Goal: Task Accomplishment & Management: Manage account settings

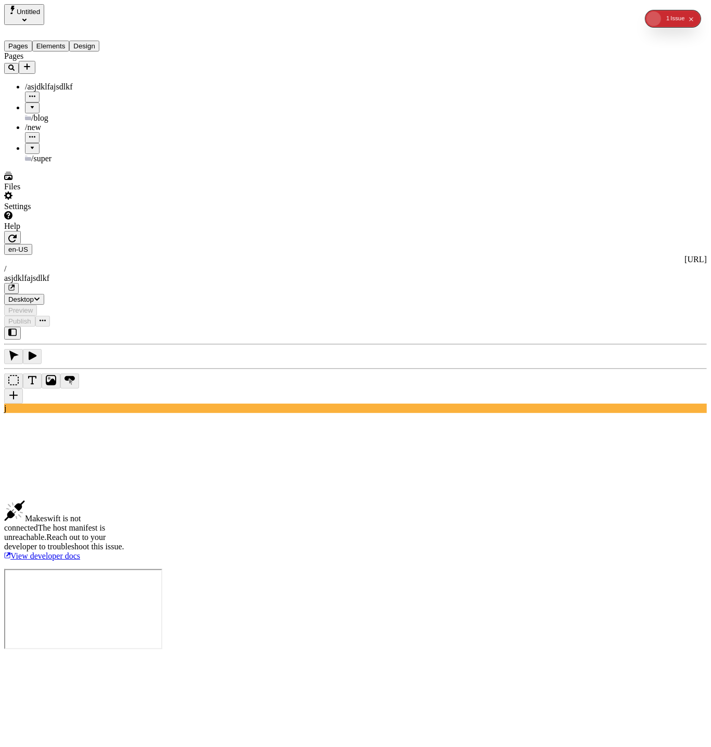
click at [40, 13] on span "Untitled" at bounding box center [28, 12] width 23 height 8
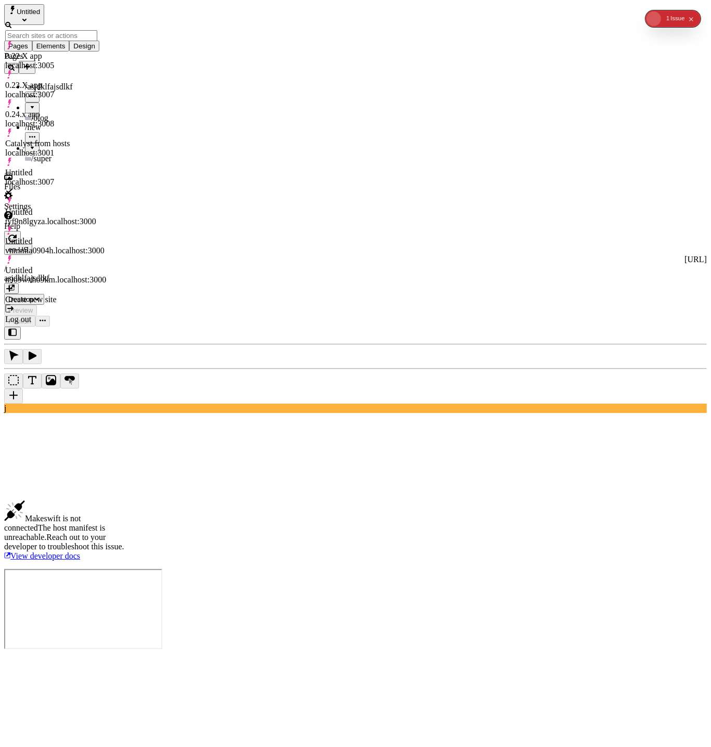
click at [78, 266] on div "Untitled n9o9wxho9km.localhost:3000" at bounding box center [55, 275] width 101 height 19
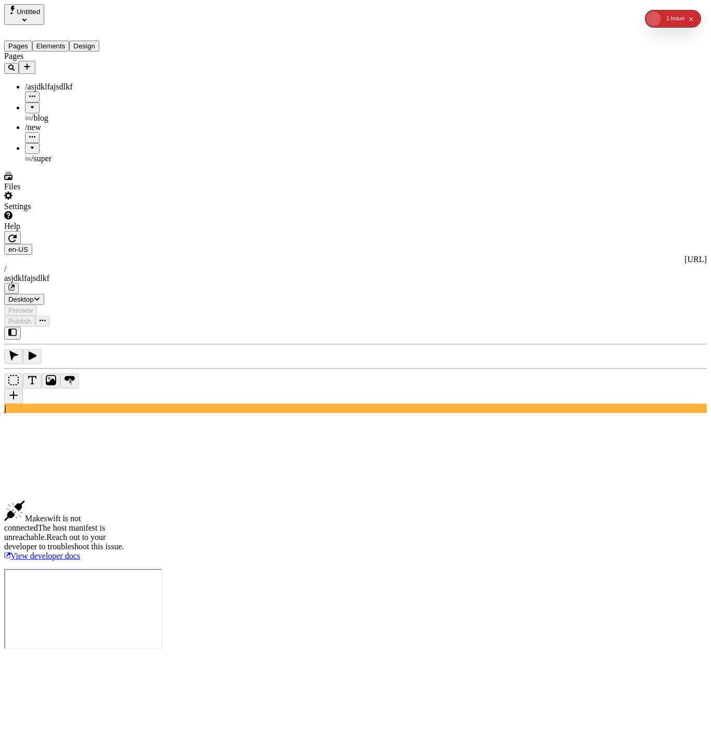
click at [156, 231] on div "en-US [URL] / asjdklfajsdlkf Desktop Preview Publish" at bounding box center [355, 279] width 703 height 96
drag, startPoint x: 163, startPoint y: 11, endPoint x: 165, endPoint y: 21, distance: 10.2
click at [17, 234] on icon "button" at bounding box center [12, 238] width 8 height 8
click at [40, 12] on span "Untitled" at bounding box center [28, 12] width 23 height 8
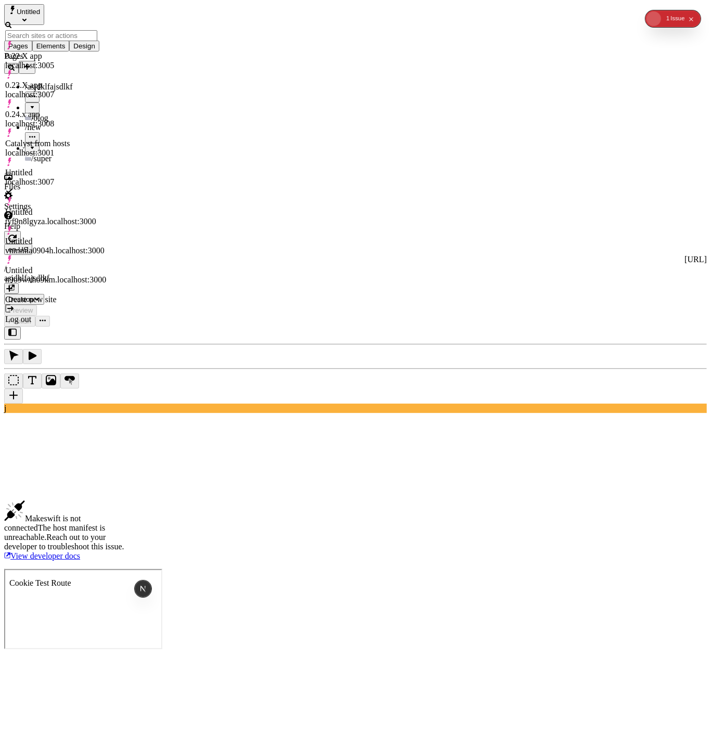
click at [92, 237] on div "Untitled vnmmla0904h.localhost:3000" at bounding box center [55, 246] width 101 height 19
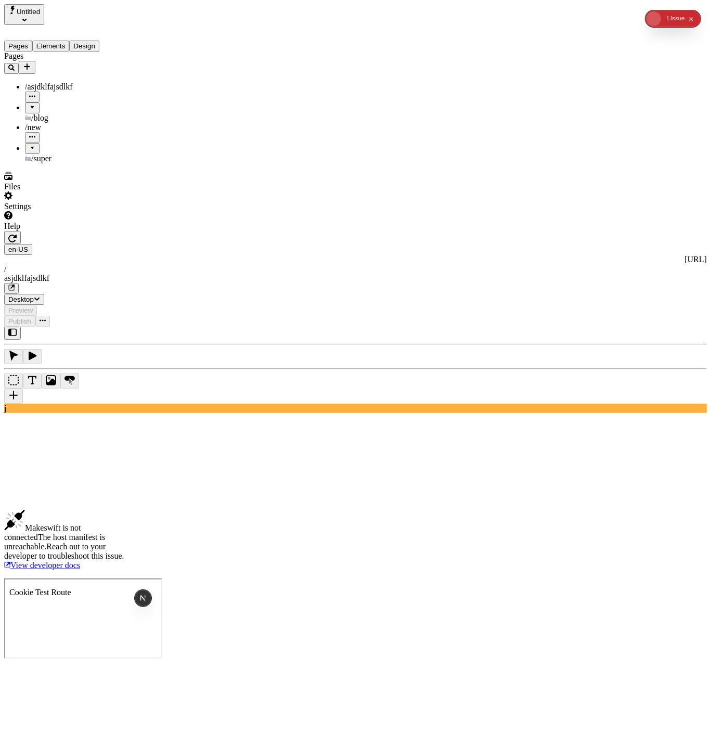
click at [669, 17] on div "1" at bounding box center [668, 18] width 3 height 17
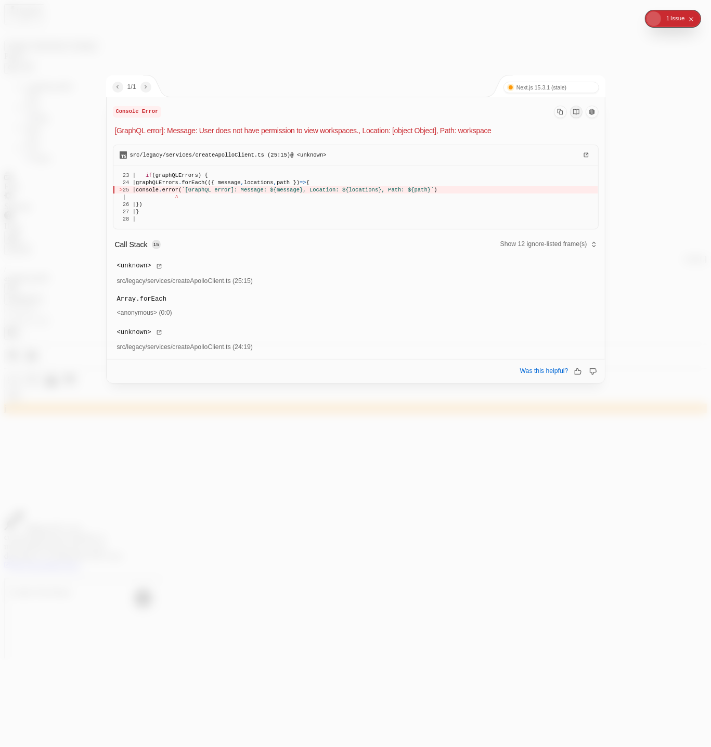
click at [355, 59] on div at bounding box center [355, 373] width 711 height 747
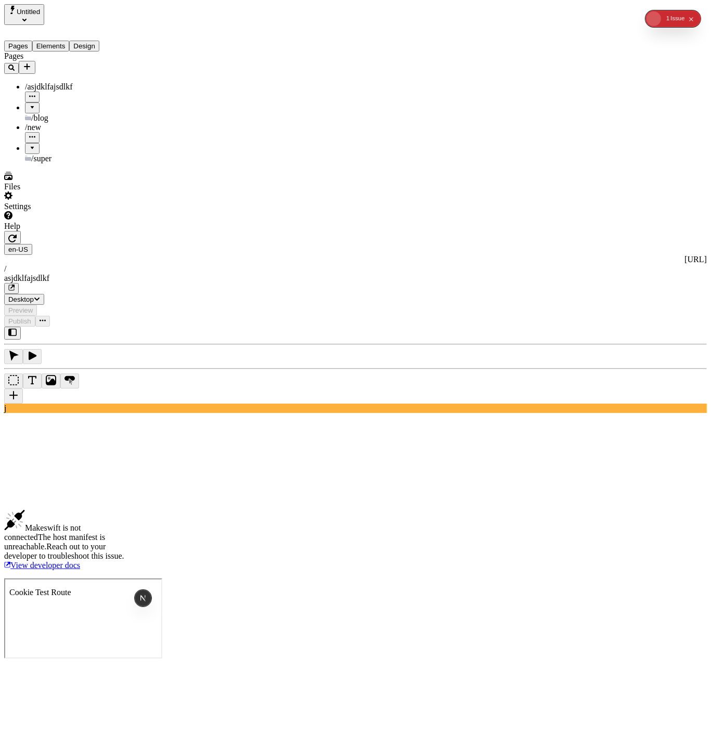
click at [27, 19] on icon "Select site" at bounding box center [24, 20] width 4 height 3
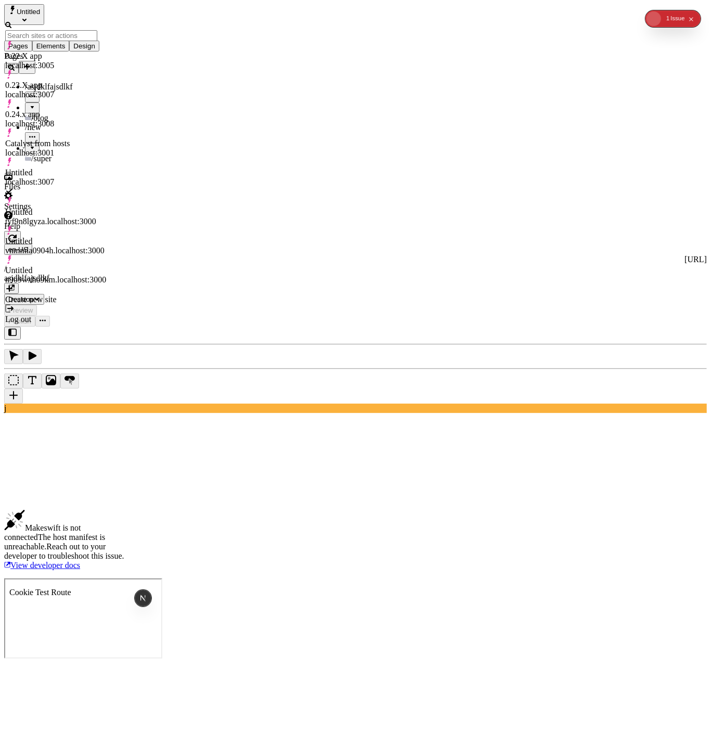
click at [17, 234] on icon "button" at bounding box center [12, 238] width 8 height 8
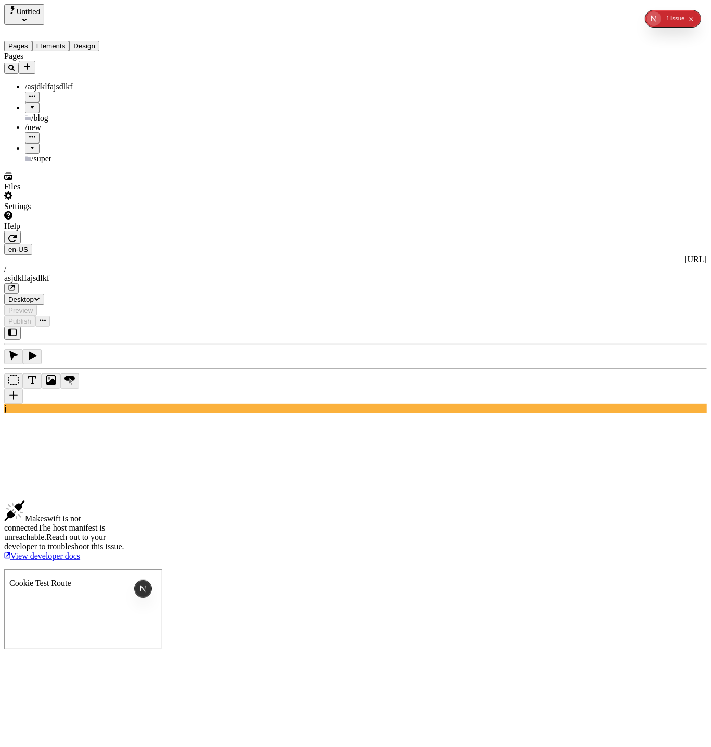
click at [35, 11] on span "Untitled" at bounding box center [28, 12] width 23 height 8
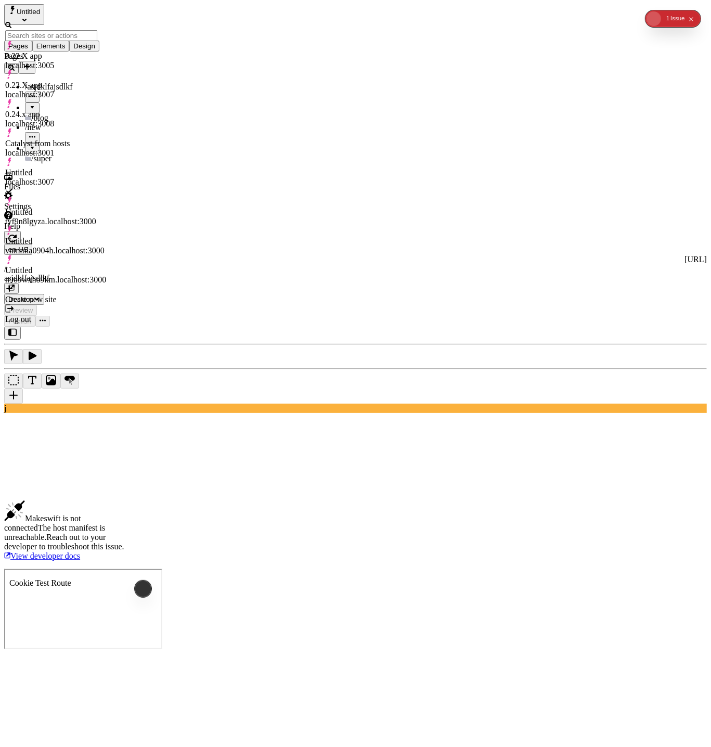
click at [101, 208] on div "Untitled tyf9n8lgyza.localhost:3000" at bounding box center [55, 217] width 101 height 19
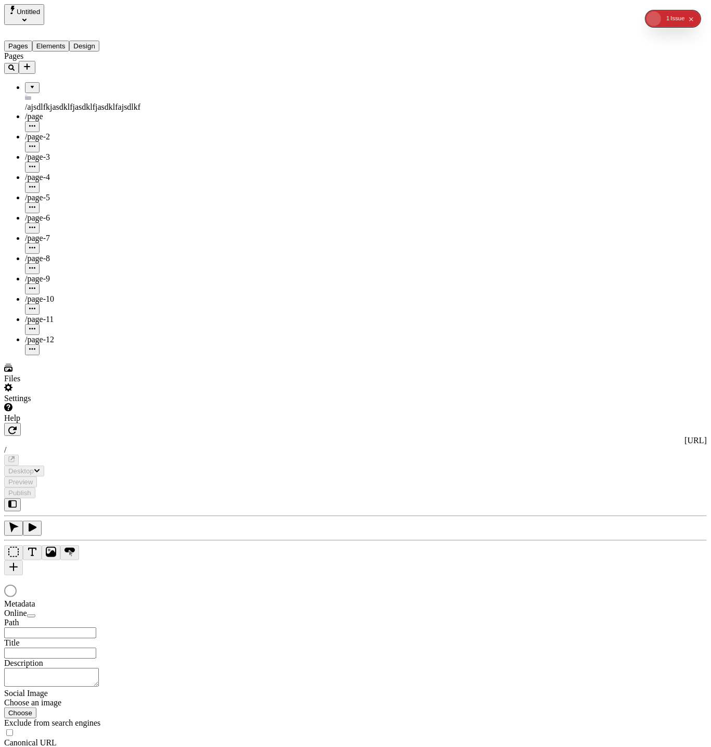
type input "/ajsdlfkjasdklfjasdklfjasdklfajsdlkf/asdfasdf"
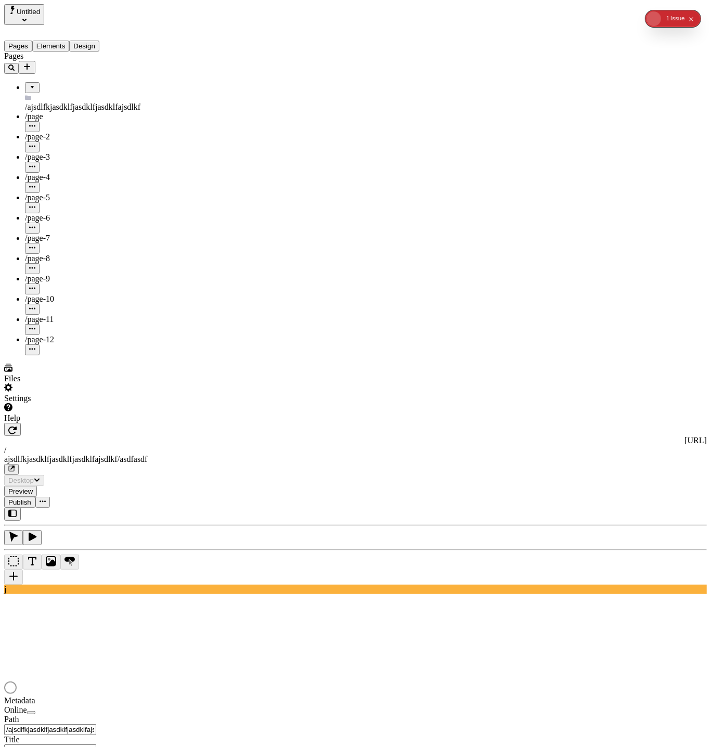
click at [693, 18] on icon "Collapse issues badge" at bounding box center [692, 20] width 6 height 6
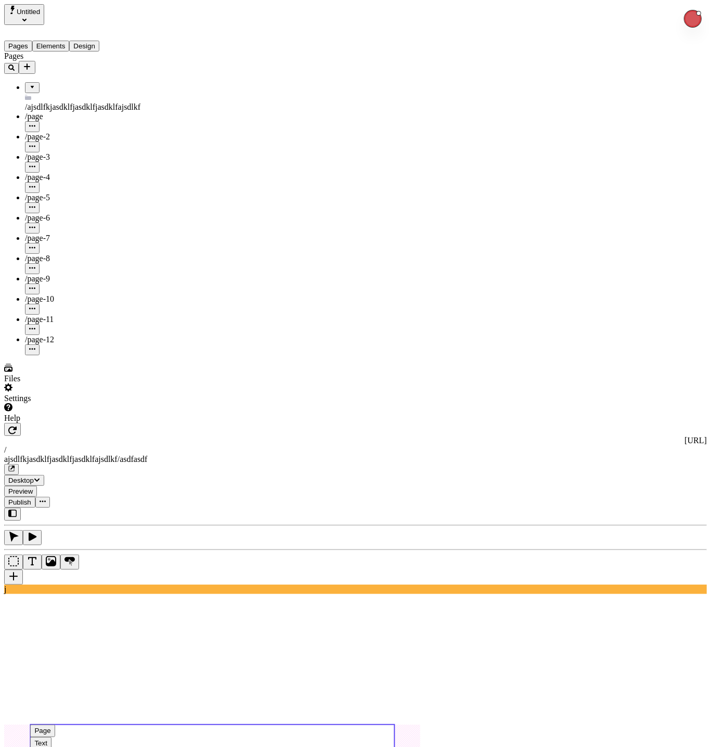
click at [394, 725] on use at bounding box center [212, 739] width 364 height 28
click at [592, 303] on div "lad" at bounding box center [588, 297] width 92 height 9
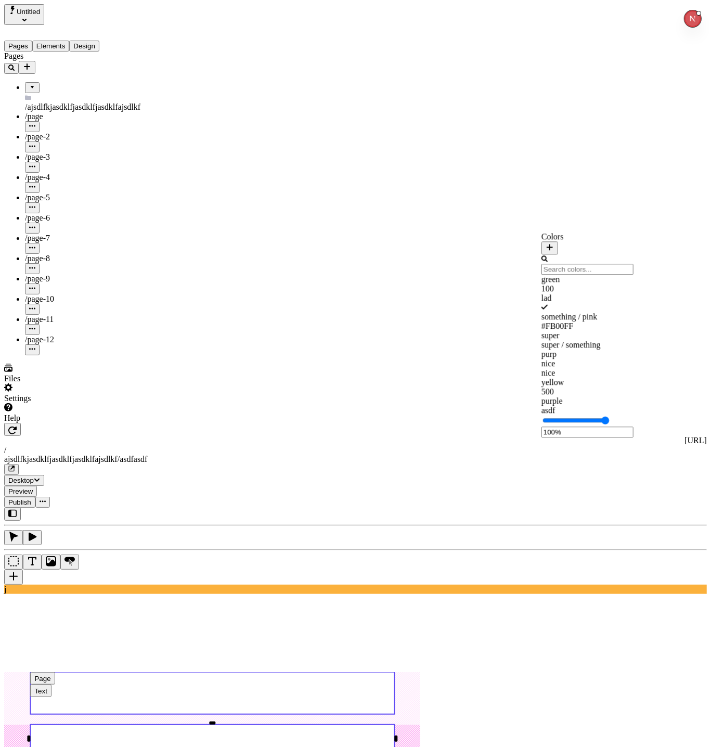
click at [31, 499] on span "Publish" at bounding box center [19, 503] width 23 height 8
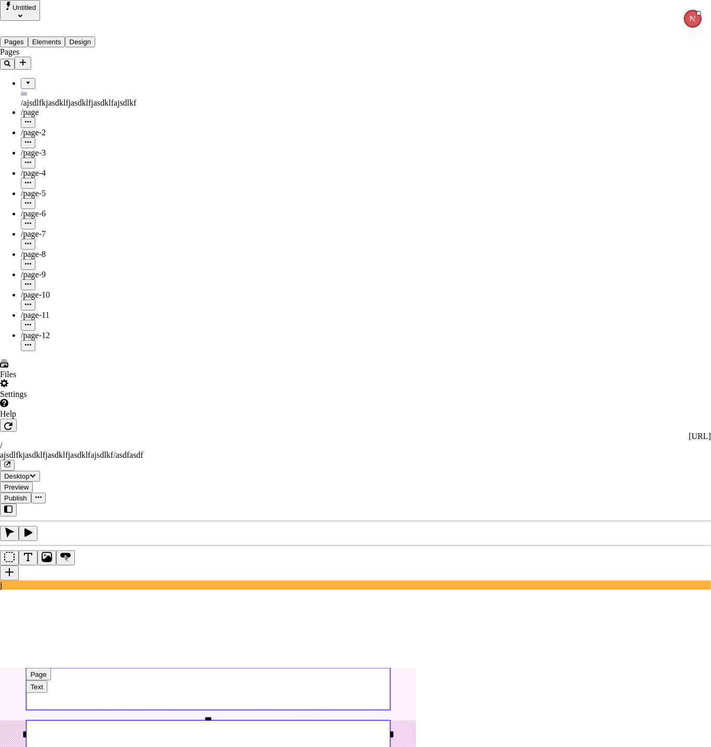
scroll to position [57, 0]
checkbox input "true"
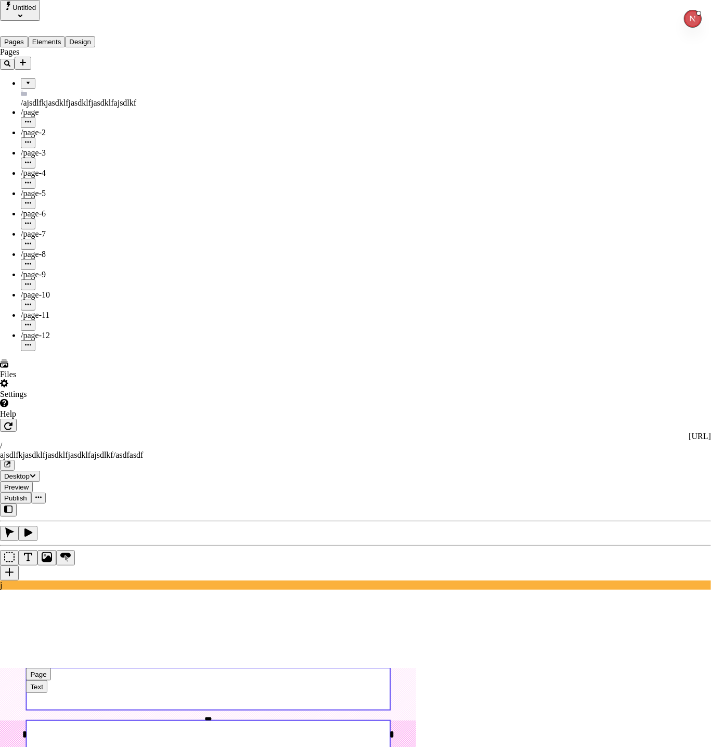
checkbox input "true"
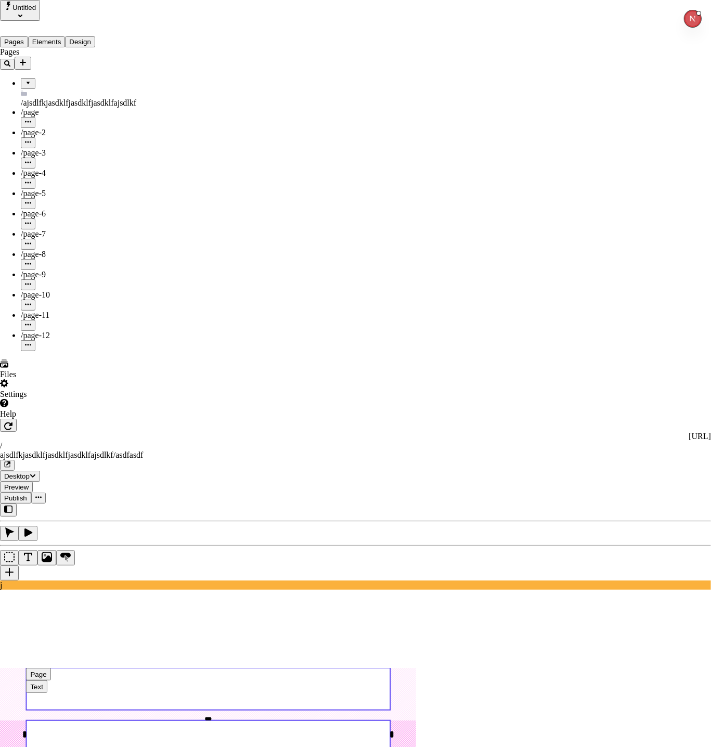
checkbox input "true"
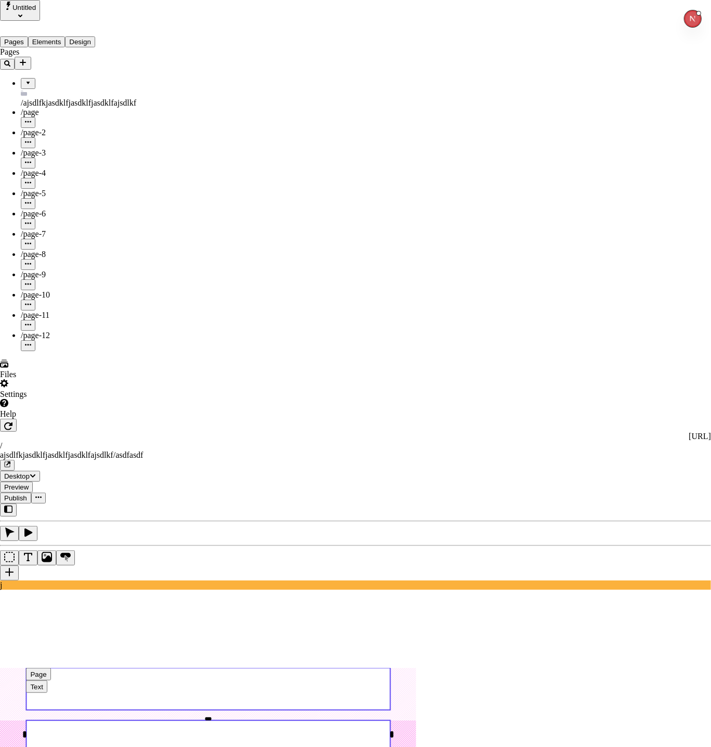
checkbox input "true"
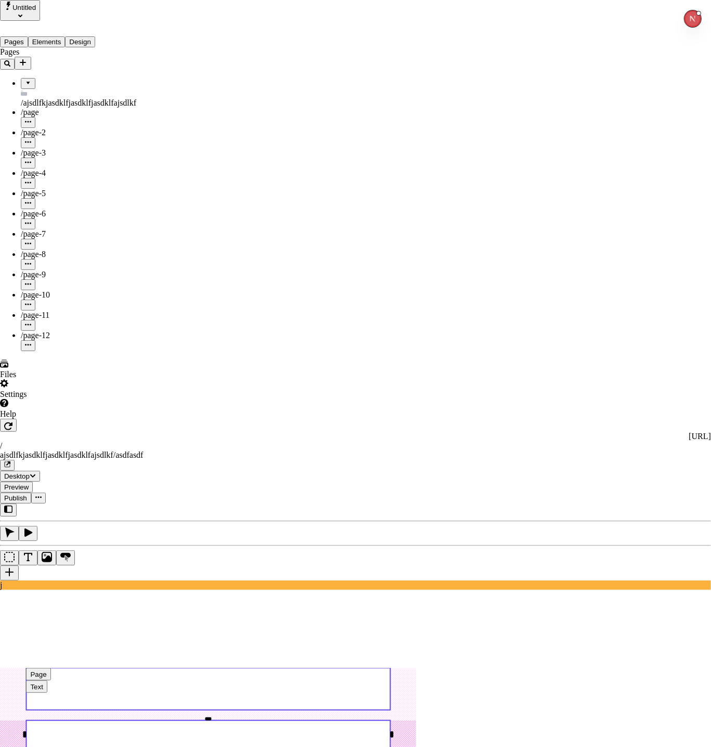
checkbox input "true"
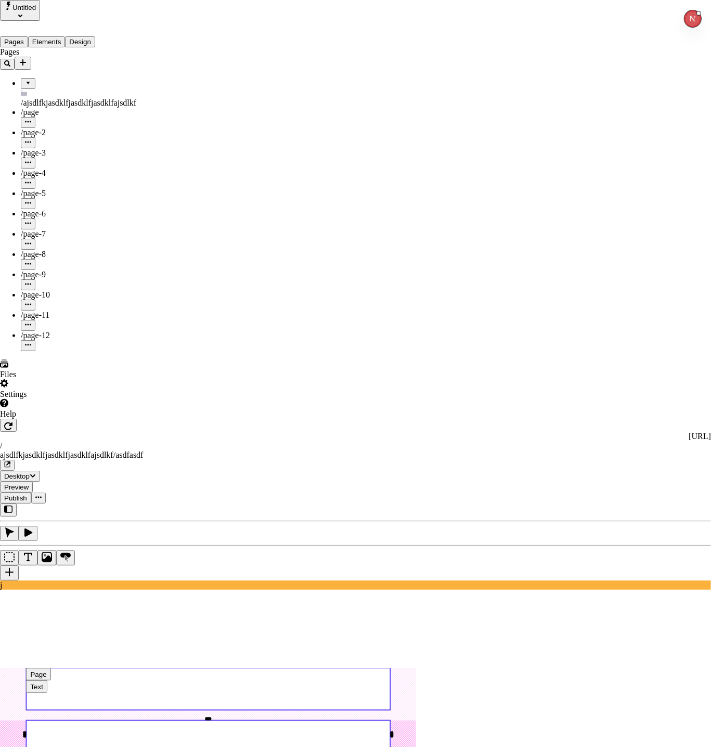
checkbox input "true"
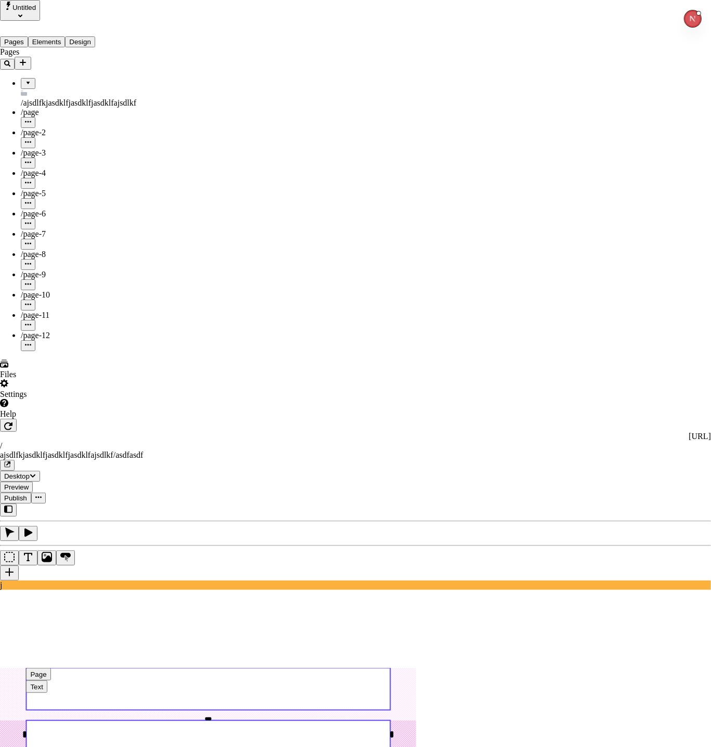
checkbox input "true"
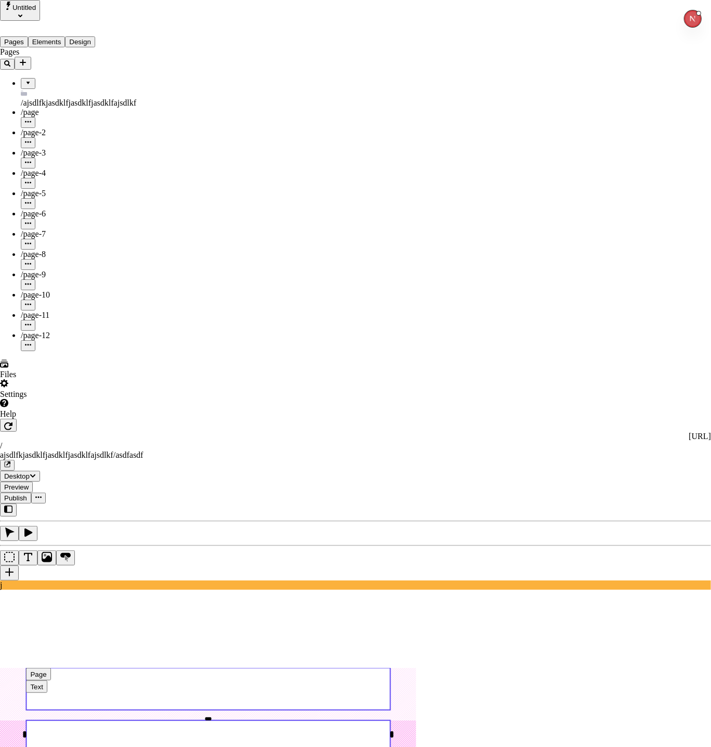
checkbox input "true"
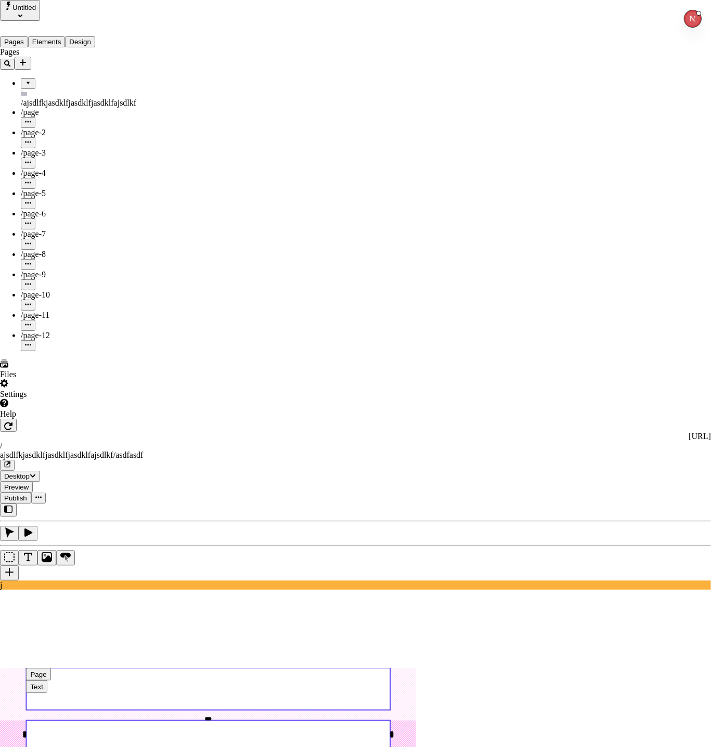
checkbox input "true"
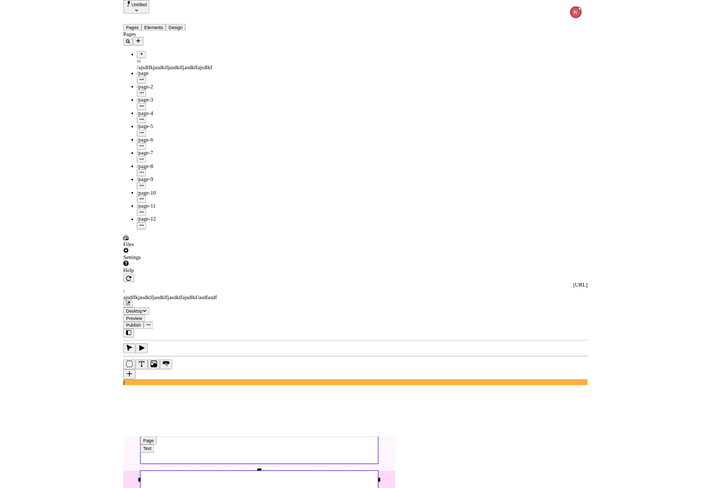
scroll to position [644, 0]
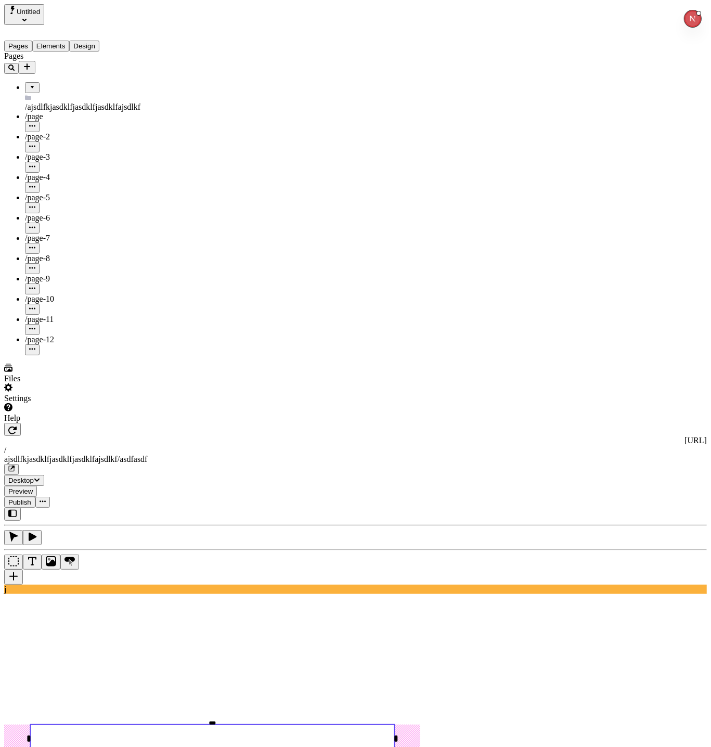
click at [35, 497] on button "Publish" at bounding box center [19, 502] width 31 height 11
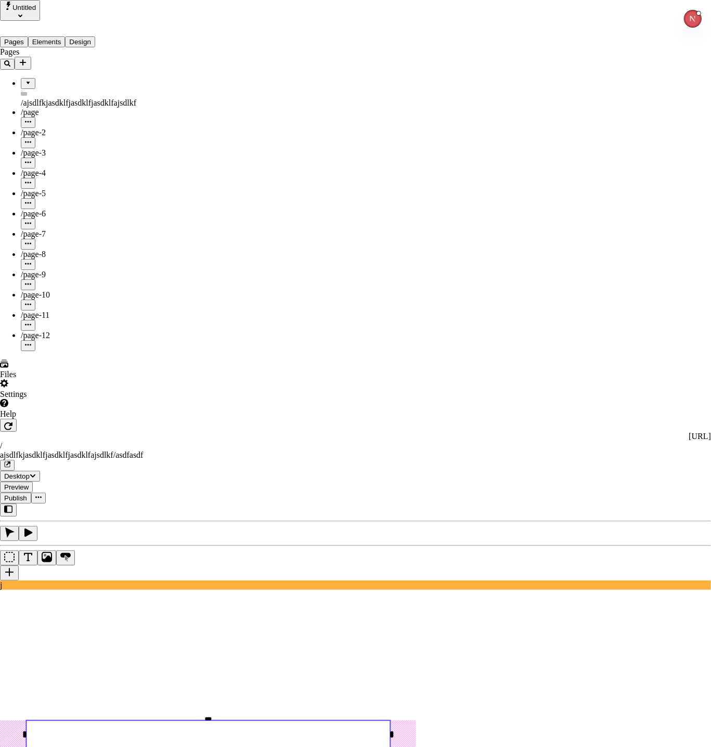
checkbox input "true"
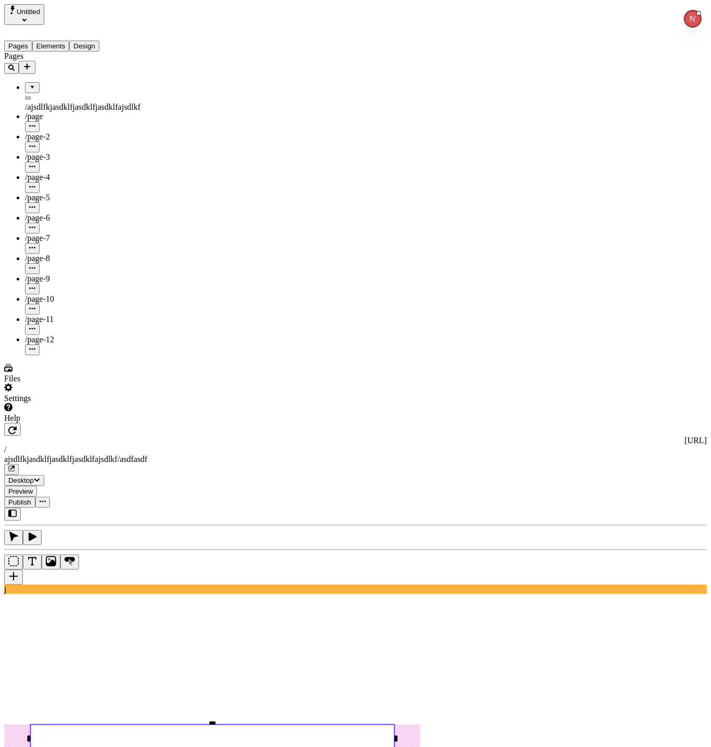
click at [31, 62] on icon "Add new" at bounding box center [27, 66] width 8 height 8
click at [99, 41] on button "Design" at bounding box center [84, 46] width 30 height 11
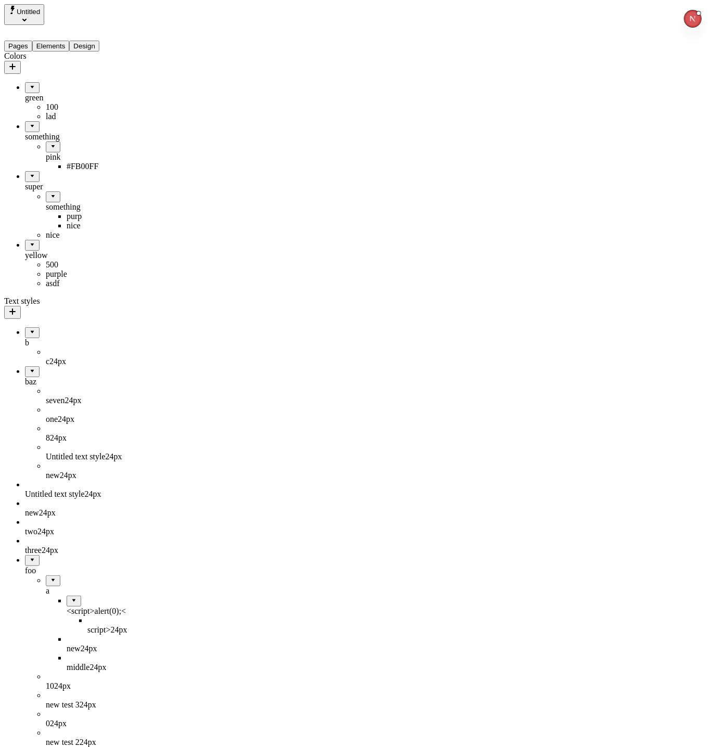
drag, startPoint x: 127, startPoint y: 60, endPoint x: 116, endPoint y: 60, distance: 11.4
click at [127, 60] on div "Colors" at bounding box center [70, 63] width 132 height 22
click at [17, 62] on icon "button" at bounding box center [12, 66] width 8 height 8
click at [183, 142] on button "Save" at bounding box center [171, 136] width 24 height 11
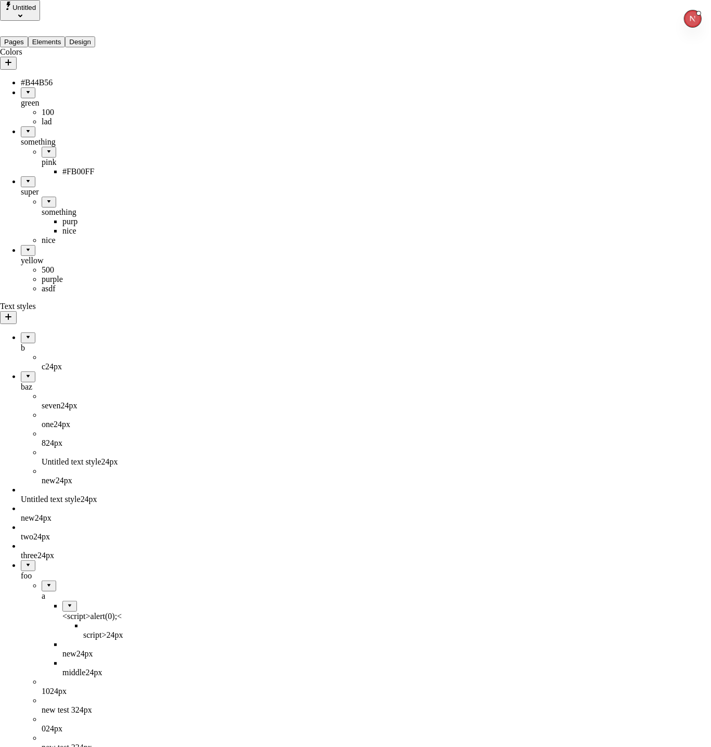
drag, startPoint x: 226, startPoint y: 259, endPoint x: 246, endPoint y: 260, distance: 19.8
checkbox input "true"
checkbox input "false"
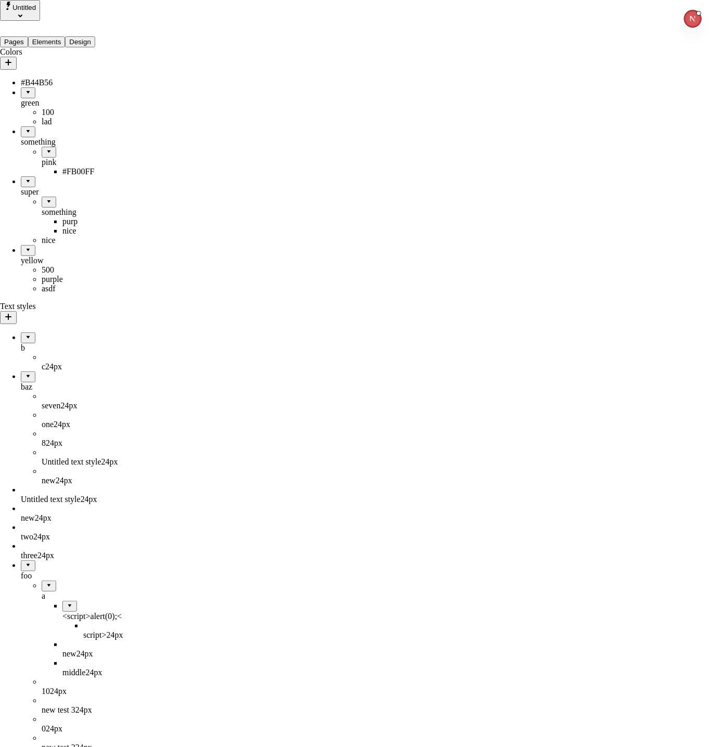
drag, startPoint x: 221, startPoint y: 256, endPoint x: 275, endPoint y: 260, distance: 53.7
checkbox input "false"
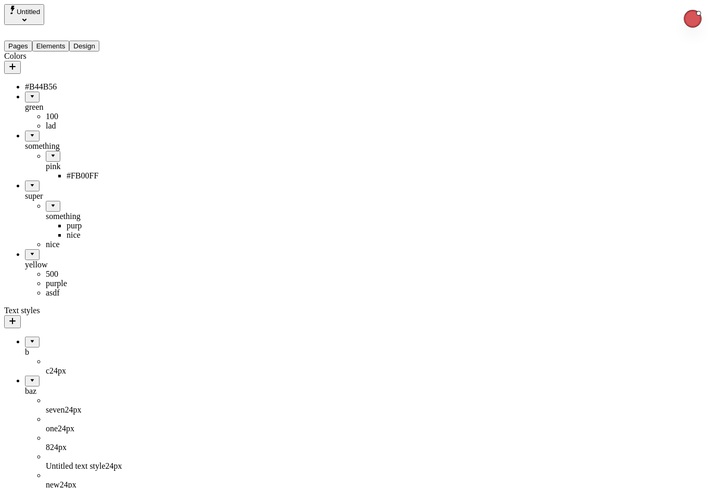
type input "0"
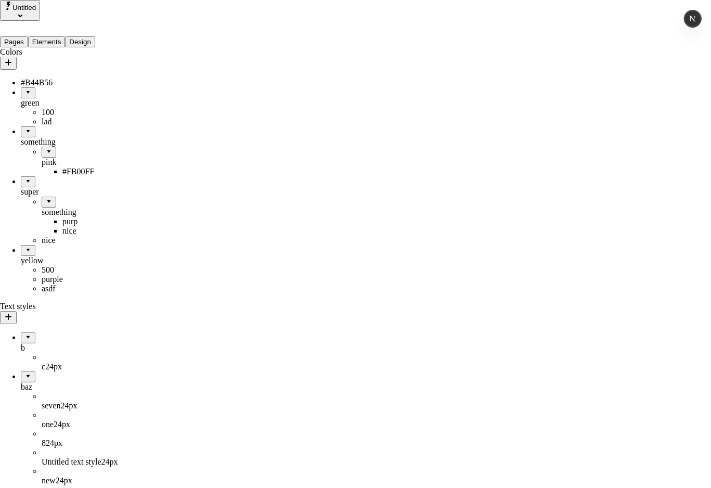
checkbox input "true"
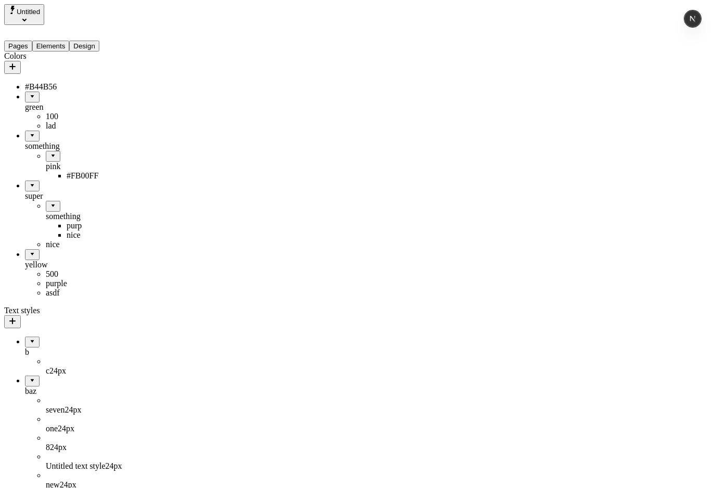
click at [59, 92] on div "green" at bounding box center [80, 102] width 111 height 20
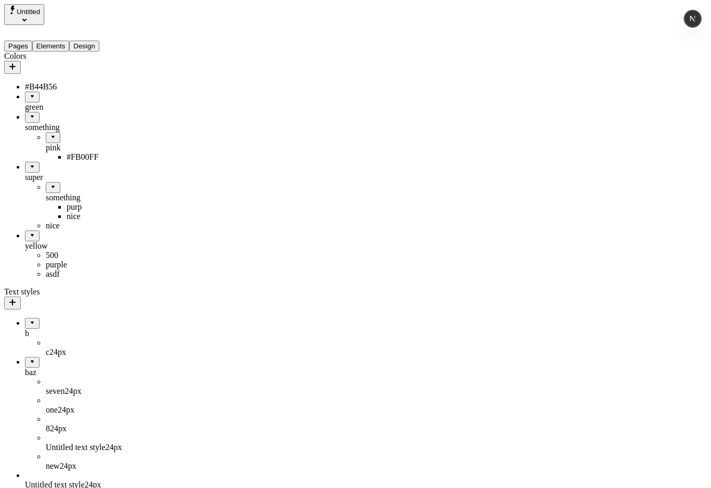
click at [60, 82] on div "#B44B56" at bounding box center [80, 86] width 111 height 9
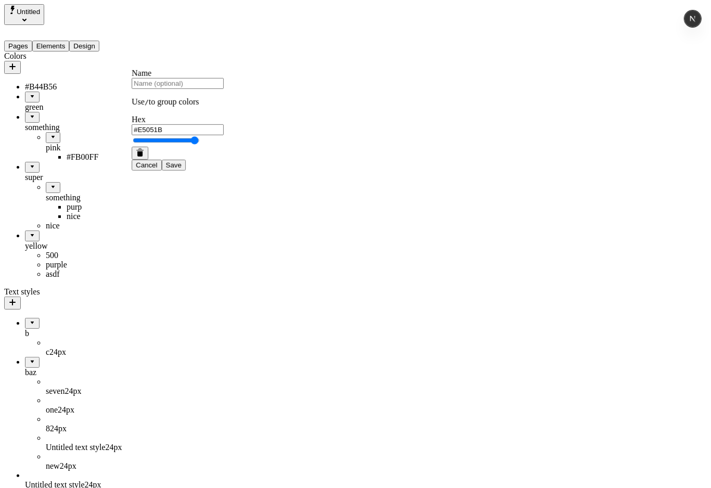
type input "#E8051B"
click at [186, 171] on button "Save" at bounding box center [174, 165] width 24 height 11
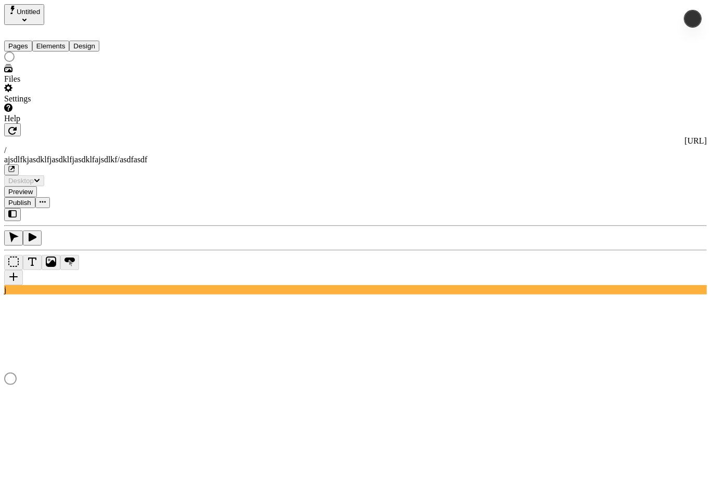
scroll to position [0, 0]
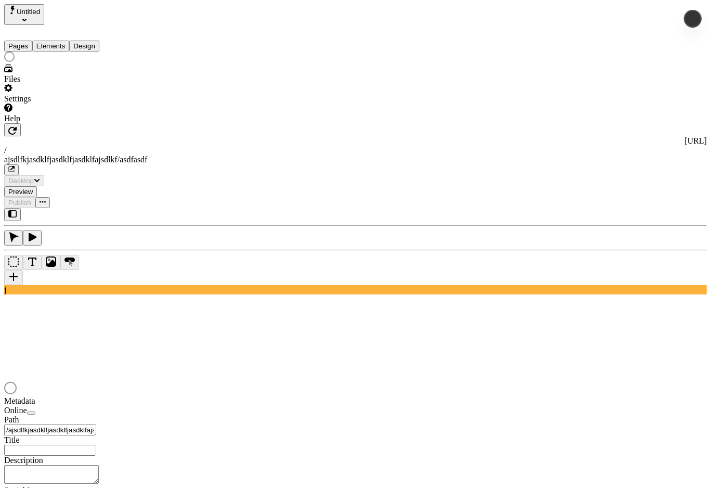
type input "/ajsdlfkjasdklfjasdklfjasdklfajsdlkf/asdfasdf"
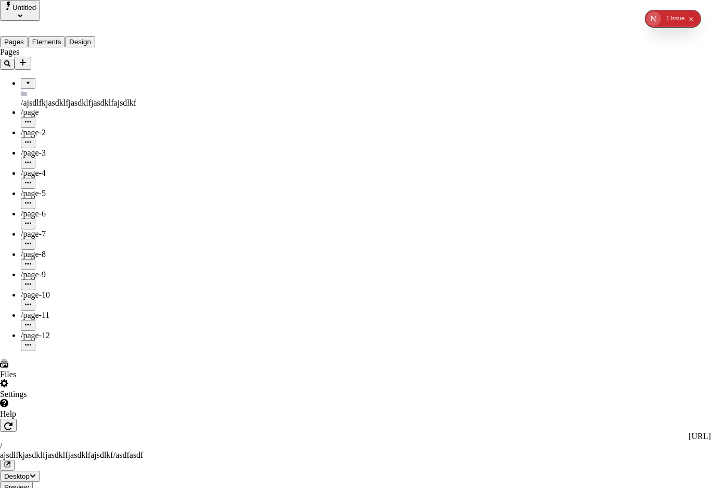
checkbox input "true"
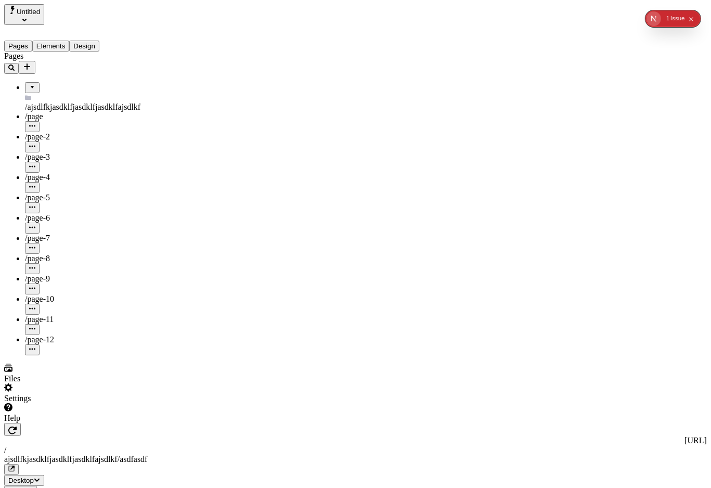
click at [99, 41] on button "Design" at bounding box center [84, 46] width 30 height 11
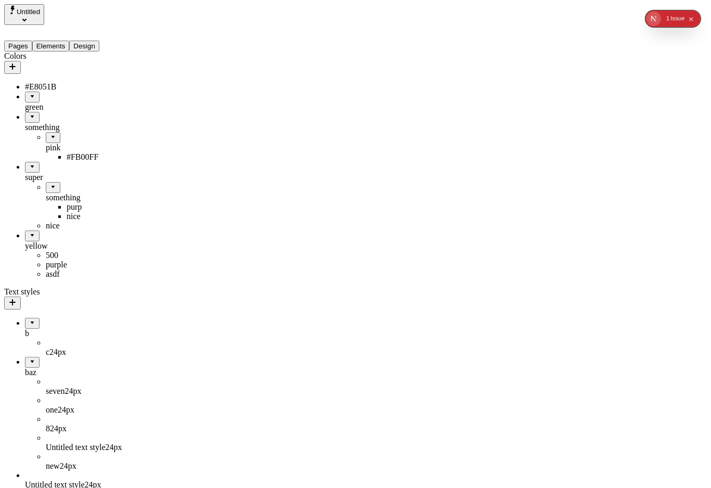
drag, startPoint x: 72, startPoint y: 73, endPoint x: 85, endPoint y: 76, distance: 13.4
click at [72, 82] on div "#E8051B" at bounding box center [80, 86] width 111 height 9
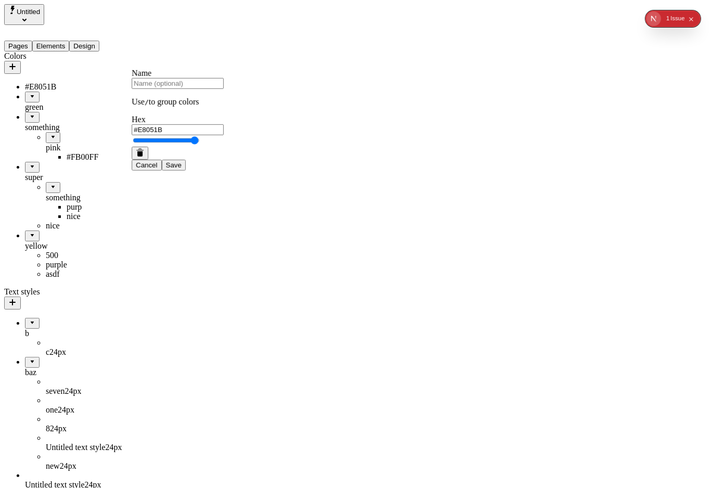
click at [148, 160] on button "button" at bounding box center [140, 153] width 17 height 13
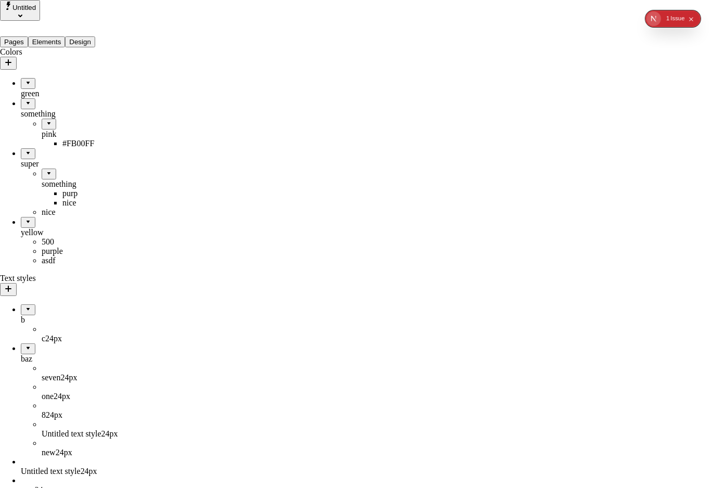
checkbox input "true"
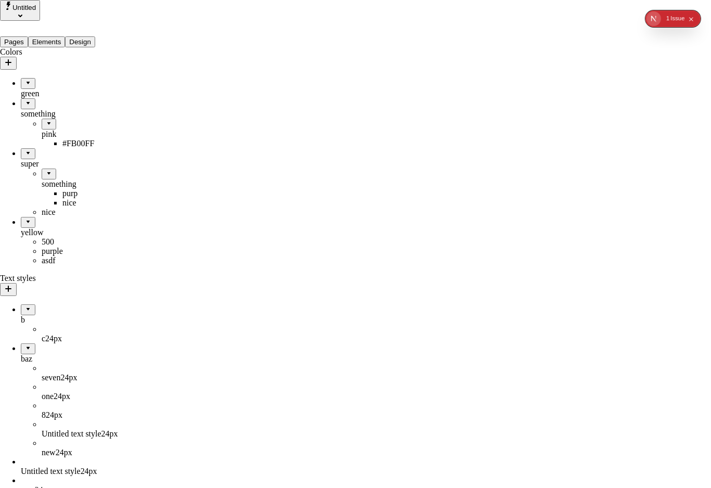
click at [11, 59] on icon "button" at bounding box center [8, 62] width 6 height 6
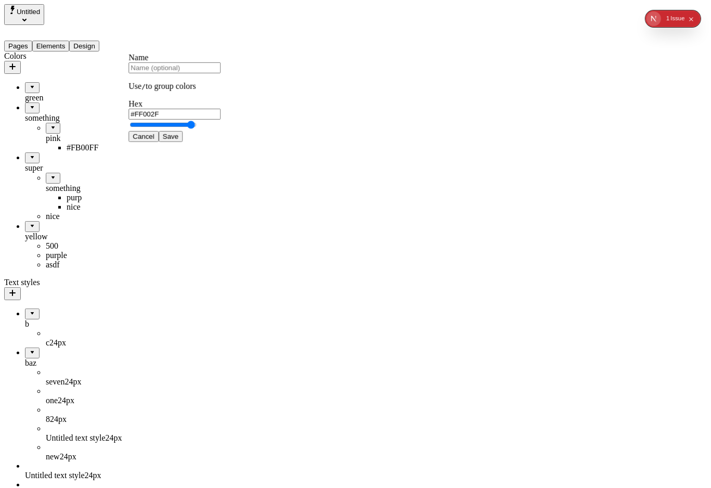
type input "#003BFF"
click at [179, 73] on input "text" at bounding box center [175, 67] width 92 height 11
type input "blue!"
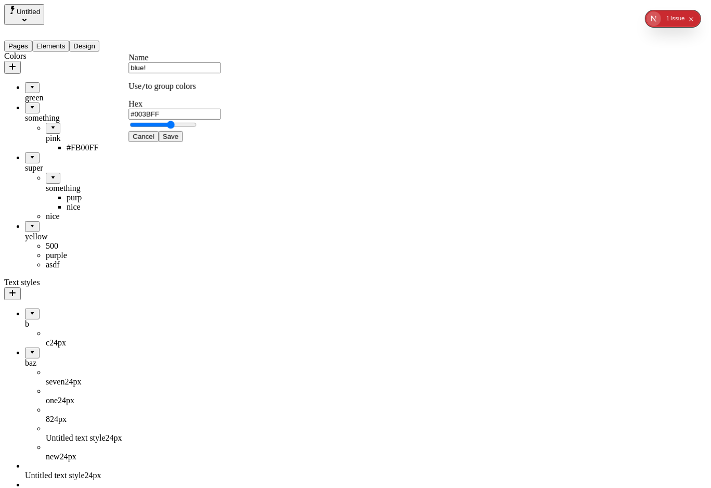
click at [159, 131] on button "Save" at bounding box center [171, 136] width 24 height 11
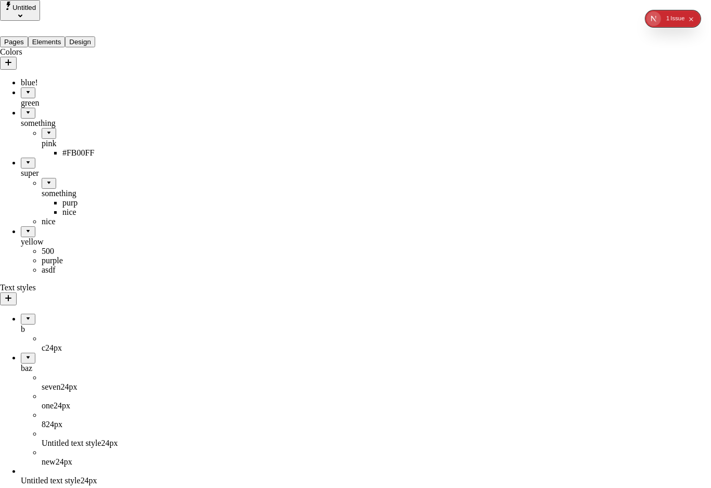
drag, startPoint x: 122, startPoint y: 117, endPoint x: 113, endPoint y: 103, distance: 16.3
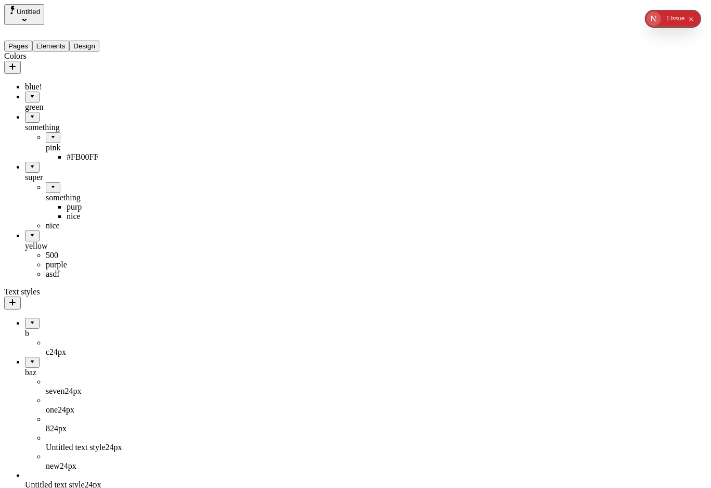
click at [83, 82] on div "blue!" at bounding box center [80, 86] width 111 height 9
click at [182, 169] on span "Save" at bounding box center [174, 165] width 16 height 8
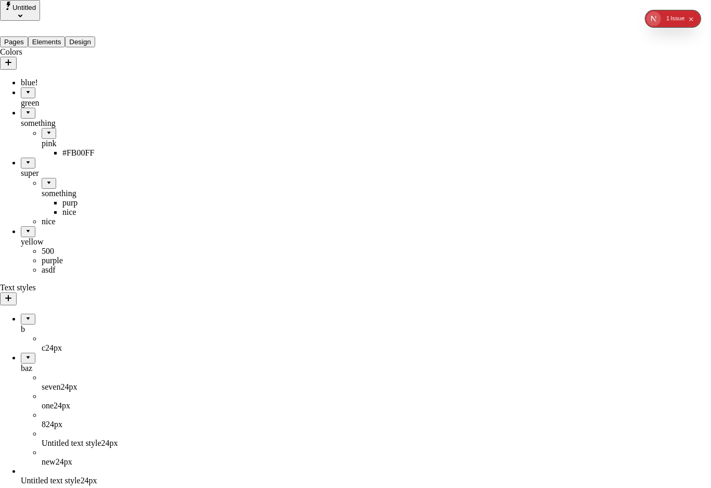
drag, startPoint x: 225, startPoint y: 126, endPoint x: 342, endPoint y: 189, distance: 132.7
checkbox input "true"
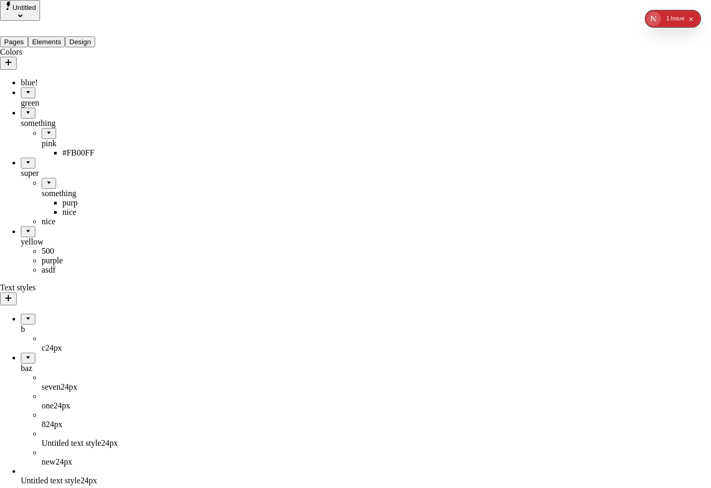
checkbox input "true"
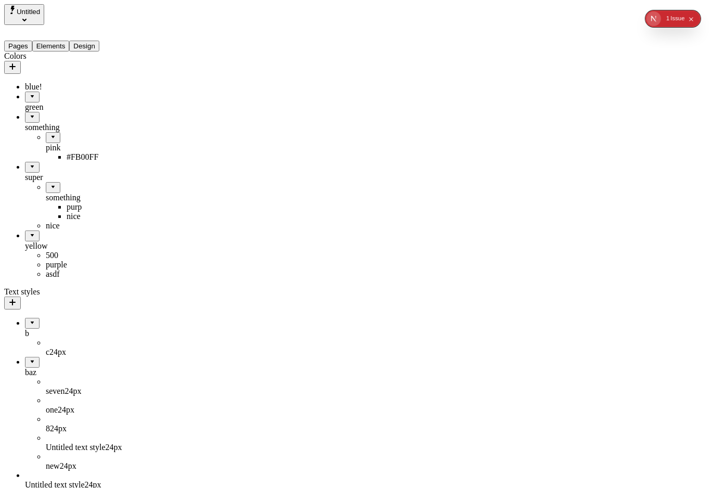
click at [67, 82] on div "blue!" at bounding box center [80, 86] width 111 height 9
type input "#6B8EFF"
click at [182, 169] on span "Save" at bounding box center [174, 165] width 16 height 8
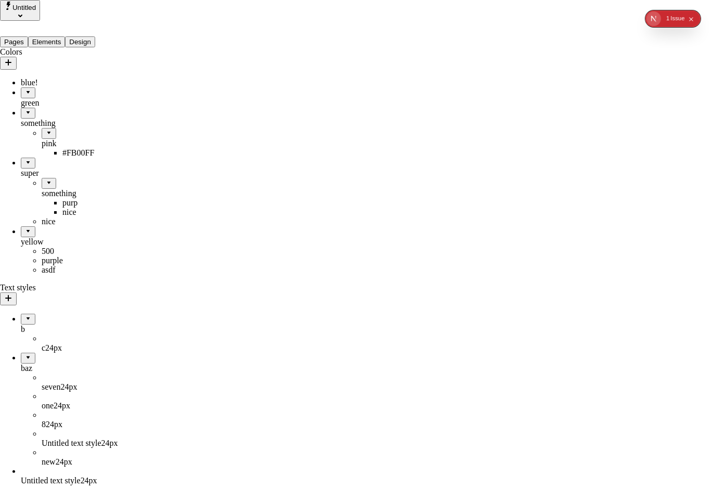
checkbox input "true"
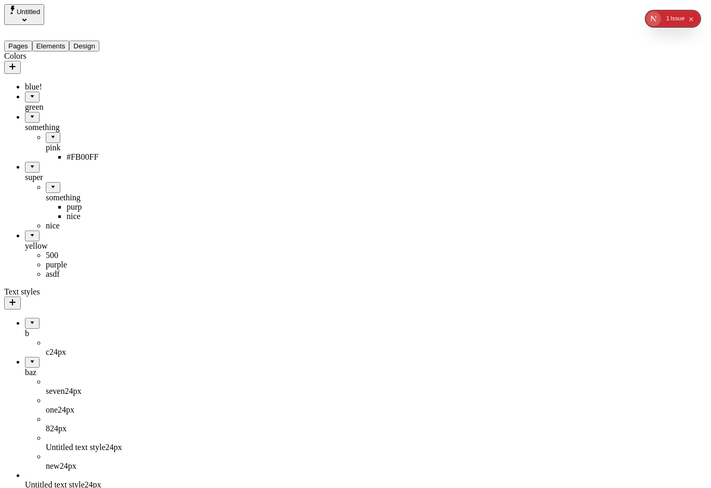
click at [27, 82] on div "blue!" at bounding box center [80, 86] width 111 height 9
click at [138, 160] on button "button" at bounding box center [140, 153] width 17 height 13
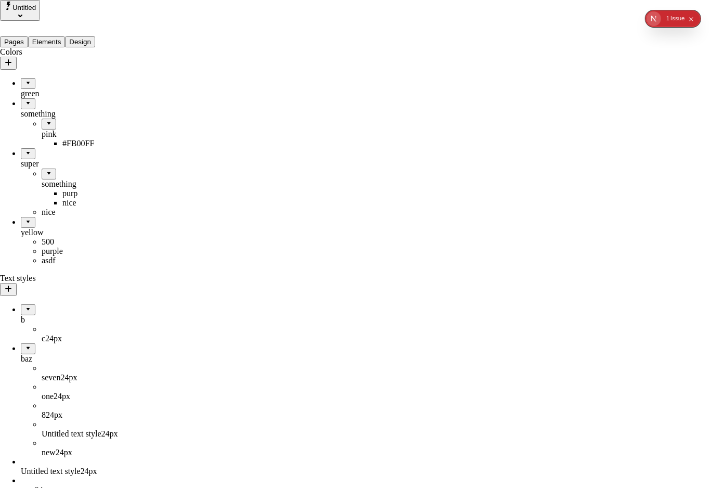
checkbox input "true"
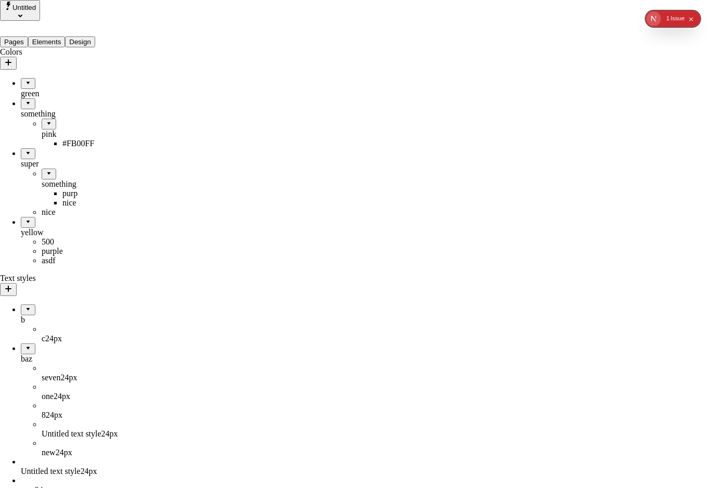
checkbox input "true"
checkbox input "false"
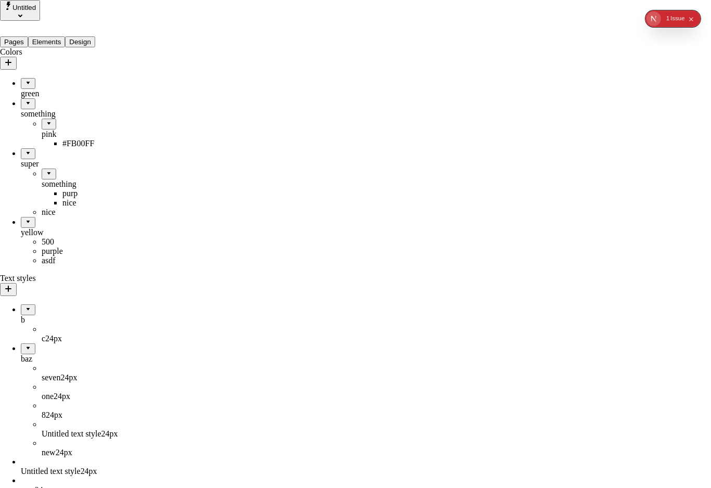
checkbox input "false"
checkbox input "true"
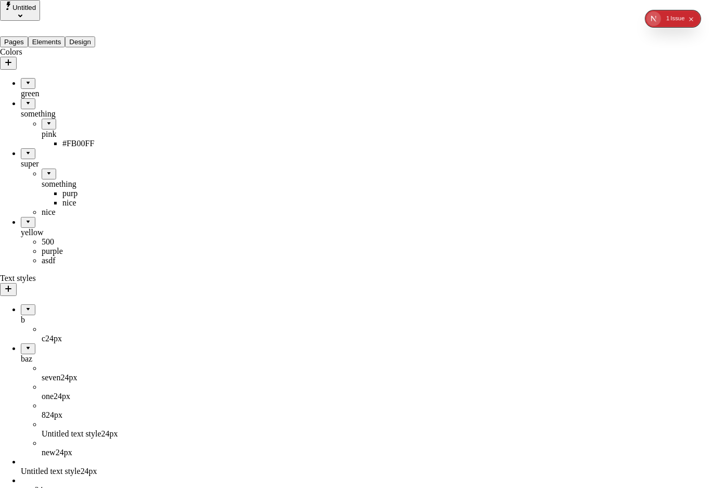
checkbox input "true"
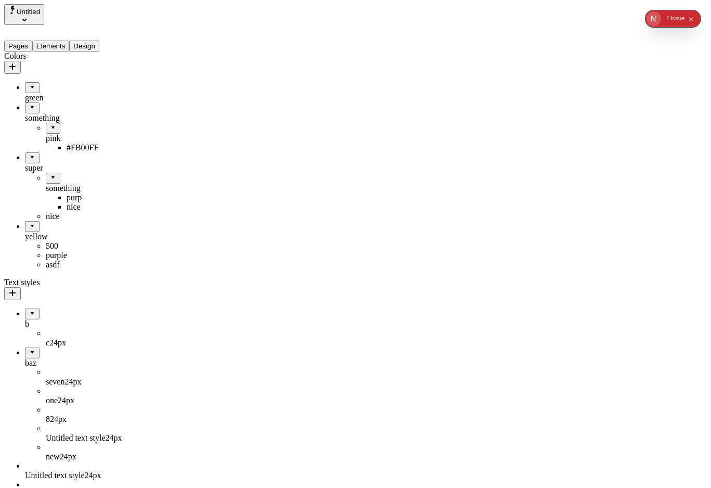
click at [74, 309] on div "b" at bounding box center [80, 319] width 111 height 20
click at [73, 340] on div "baz" at bounding box center [80, 344] width 111 height 9
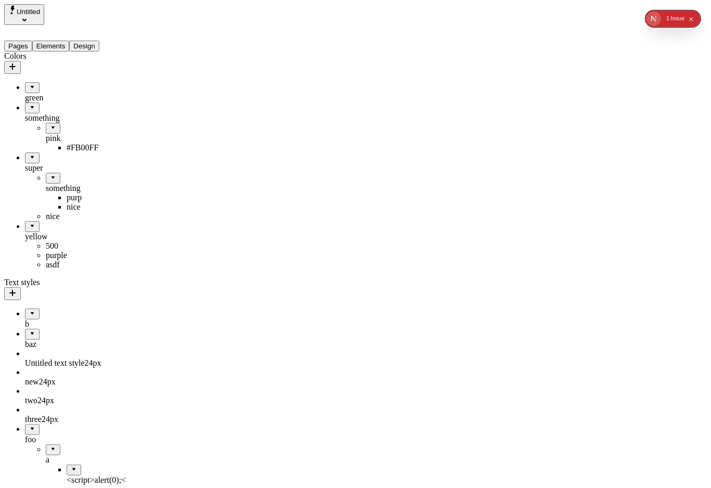
click at [21, 288] on button "button" at bounding box center [12, 293] width 17 height 13
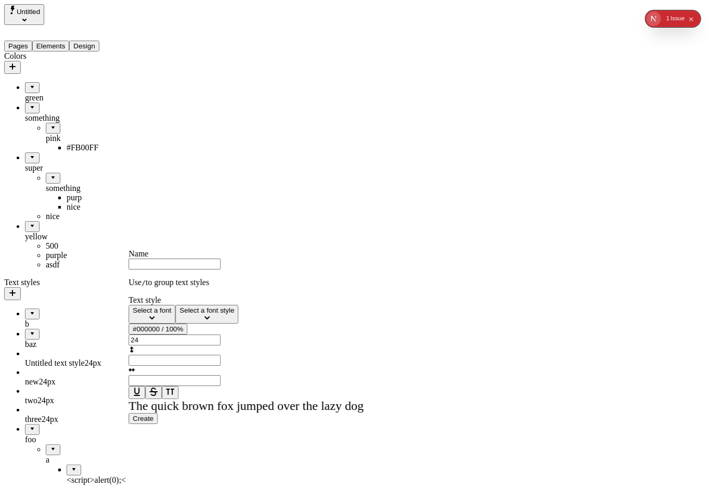
click at [154, 423] on span "Create" at bounding box center [143, 419] width 21 height 8
type input "Untitled text style"
